Goal: Task Accomplishment & Management: Manage account settings

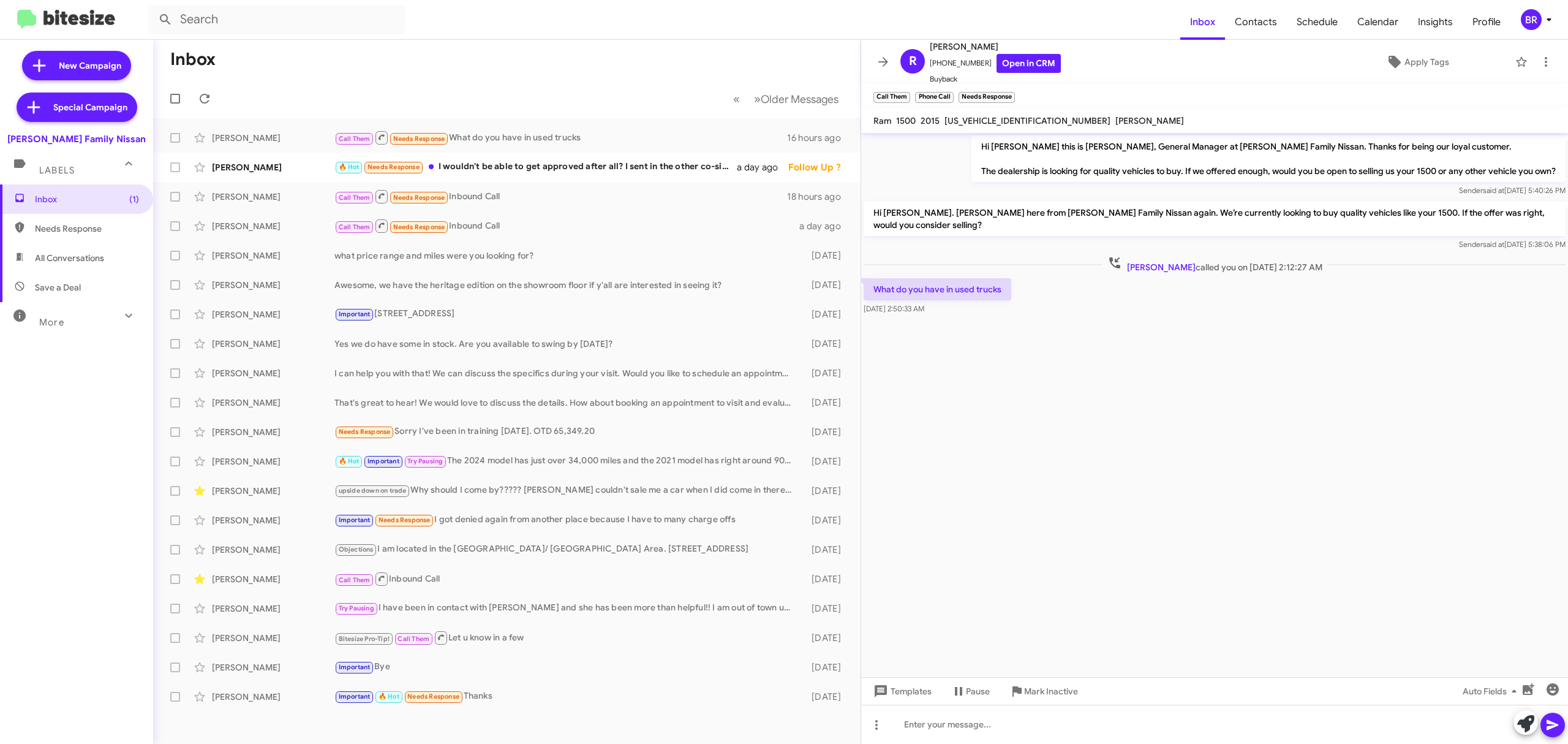
click at [1539, 21] on div "BR" at bounding box center [1531, 19] width 21 height 21
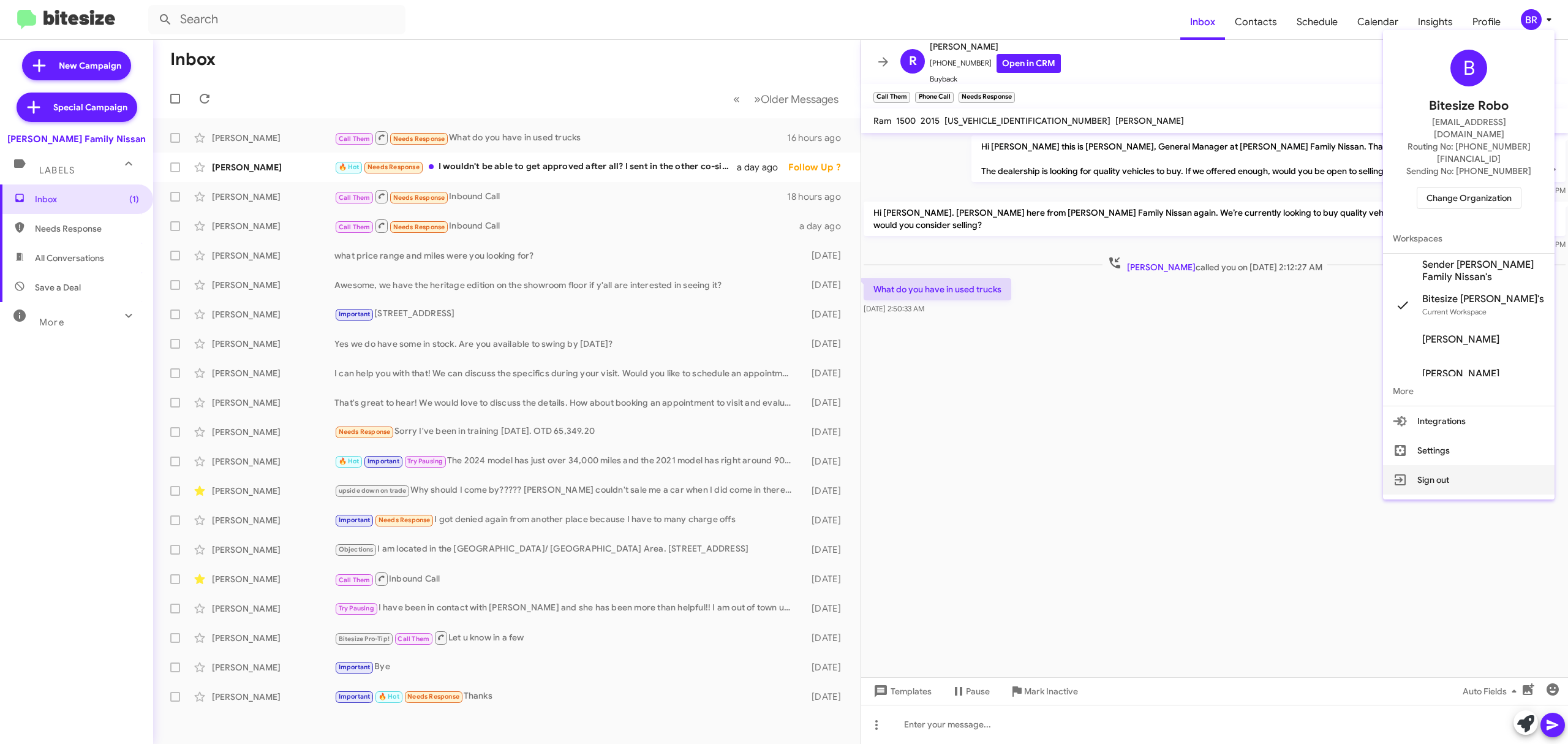
click at [1426, 465] on button "Sign out" at bounding box center [1469, 480] width 172 height 29
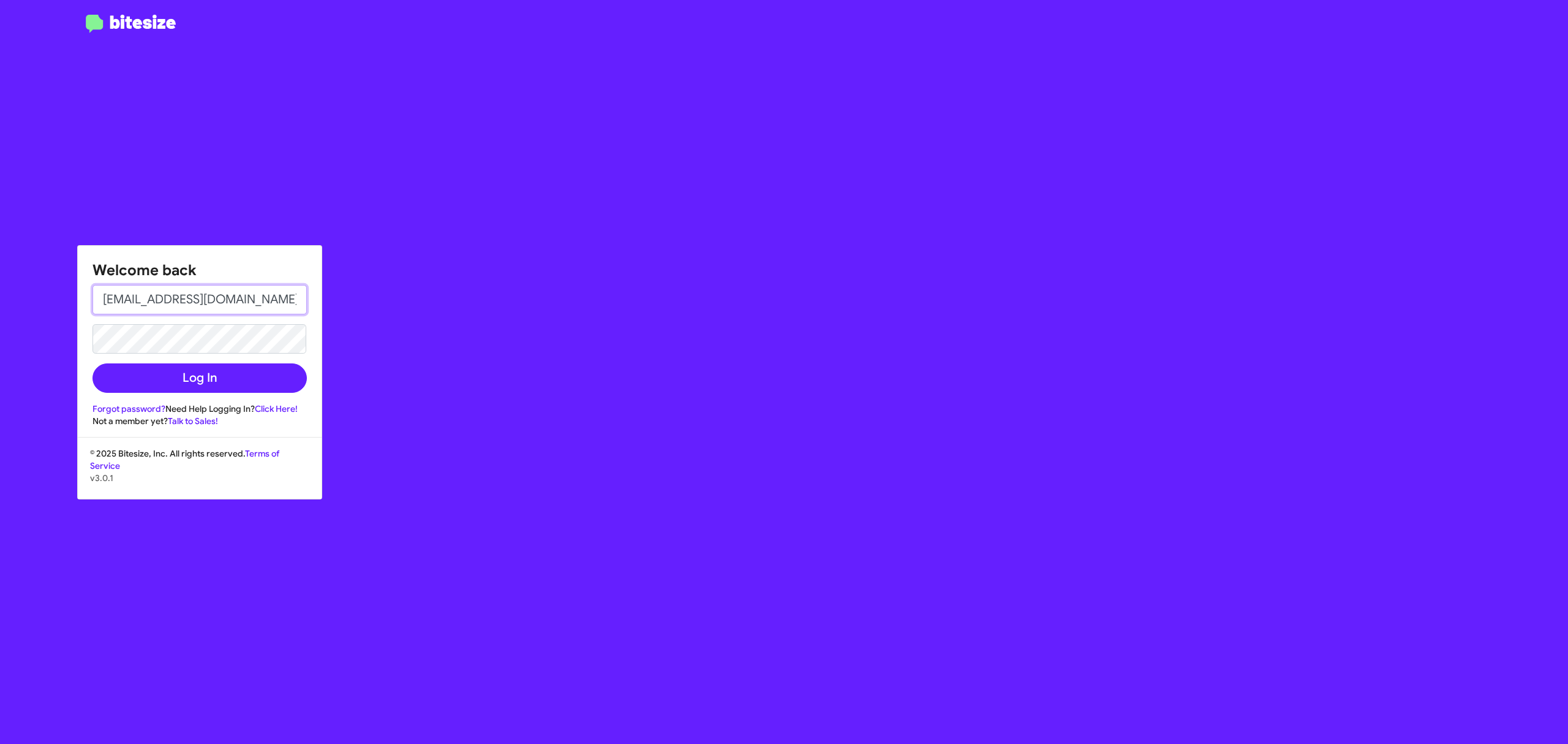
click at [263, 296] on input "[EMAIL_ADDRESS][DOMAIN_NAME]" at bounding box center [200, 300] width 214 height 29
type input "[PERSON_NAME][EMAIL_ADDRESS][DOMAIN_NAME]"
click at [214, 370] on button "Log In" at bounding box center [200, 378] width 214 height 29
